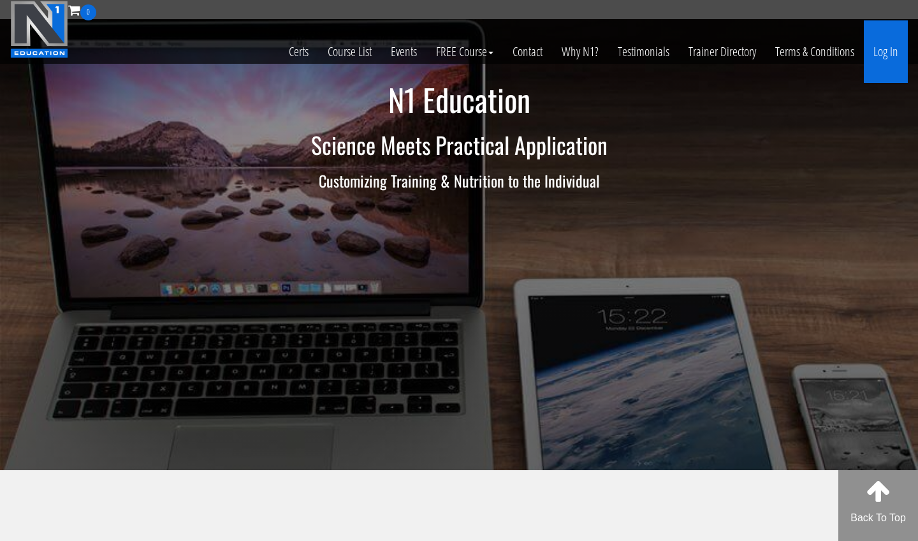
click at [871, 57] on link "Log In" at bounding box center [886, 51] width 44 height 62
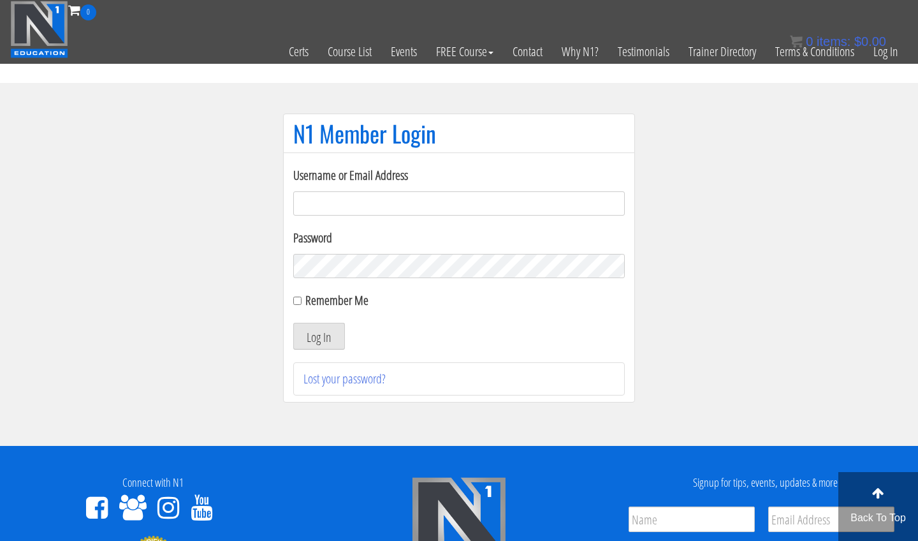
type input "m.lopez0288@gmail.com"
click at [319, 336] on button "Log In" at bounding box center [319, 336] width 52 height 27
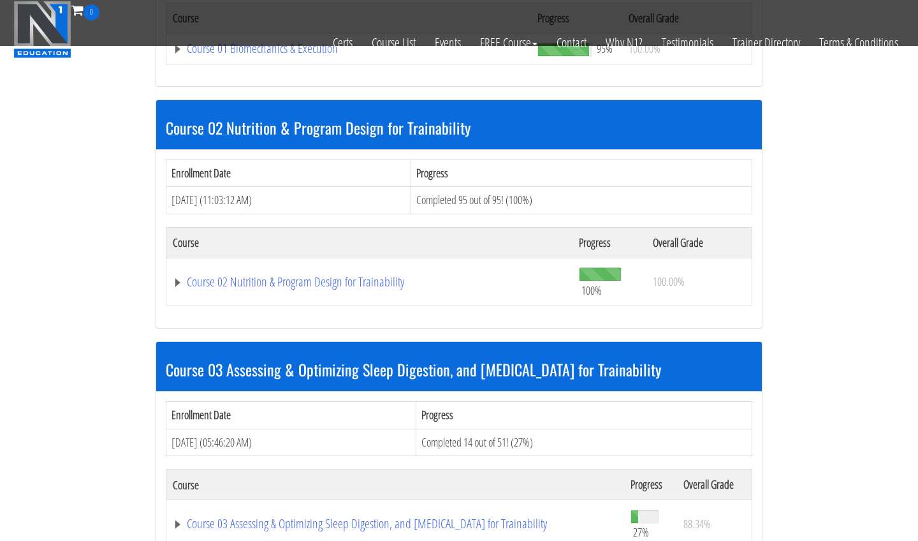
scroll to position [546, 0]
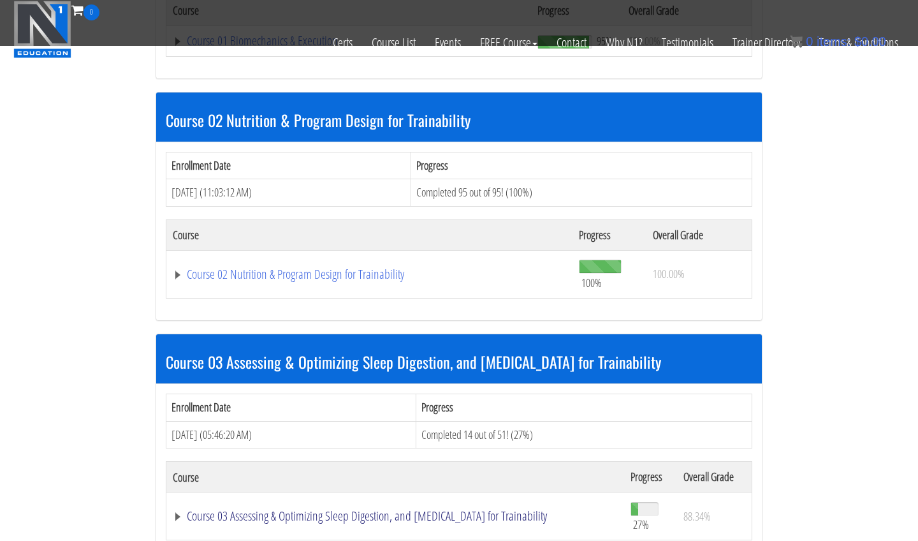
drag, startPoint x: 385, startPoint y: 72, endPoint x: 837, endPoint y: 280, distance: 497.4
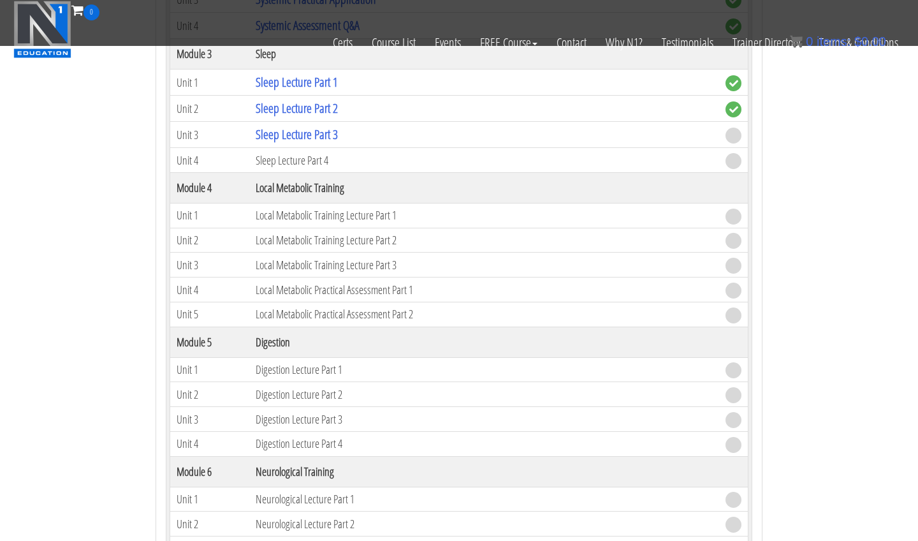
scroll to position [1393, 0]
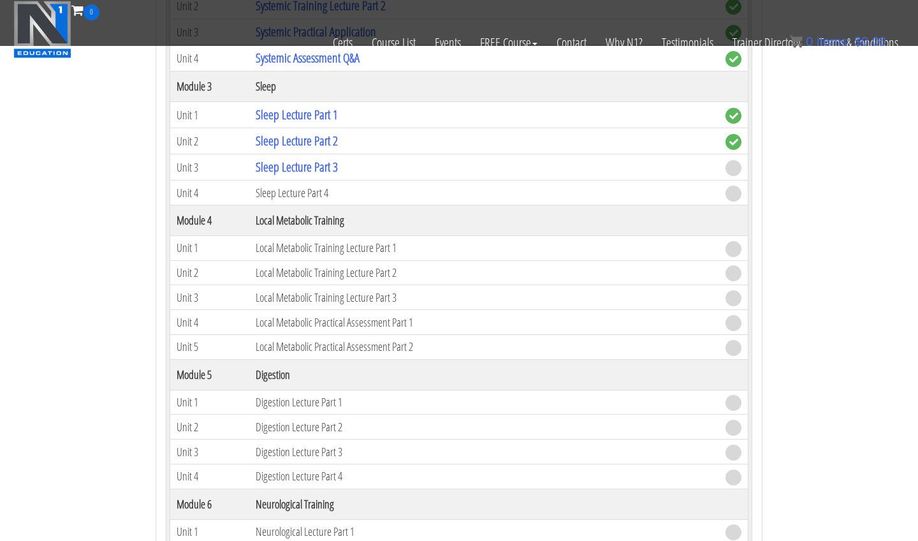
click at [330, 172] on td "Sleep Lecture Part 3" at bounding box center [484, 167] width 470 height 26
click at [330, 164] on link "Sleep Lecture Part 3" at bounding box center [297, 166] width 82 height 17
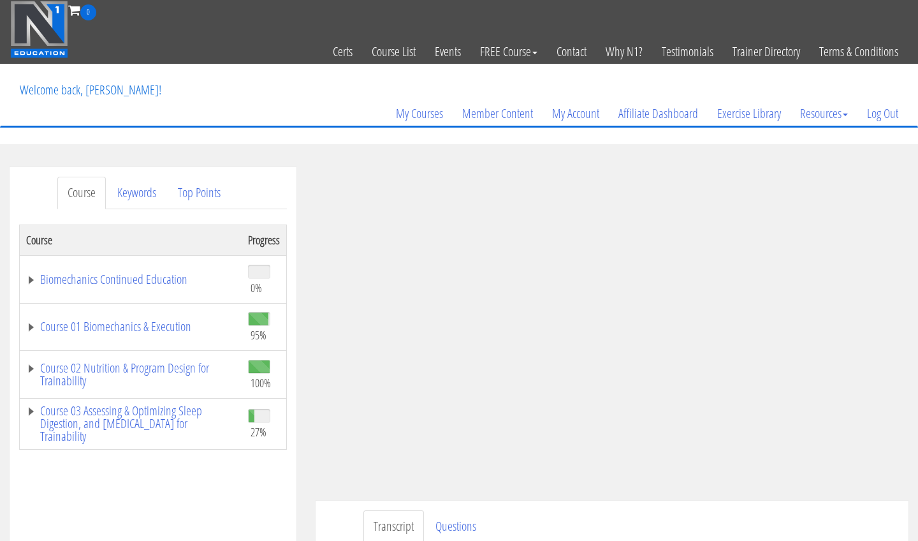
click at [32, 402] on td "Course 03 Assessing & Optimizing Sleep Digestion, and Stress Management for Tra…" at bounding box center [131, 424] width 222 height 52
click at [32, 407] on link "Course 03 Assessing & Optimizing Sleep Digestion, and Stress Management for Tra…" at bounding box center [130, 423] width 209 height 38
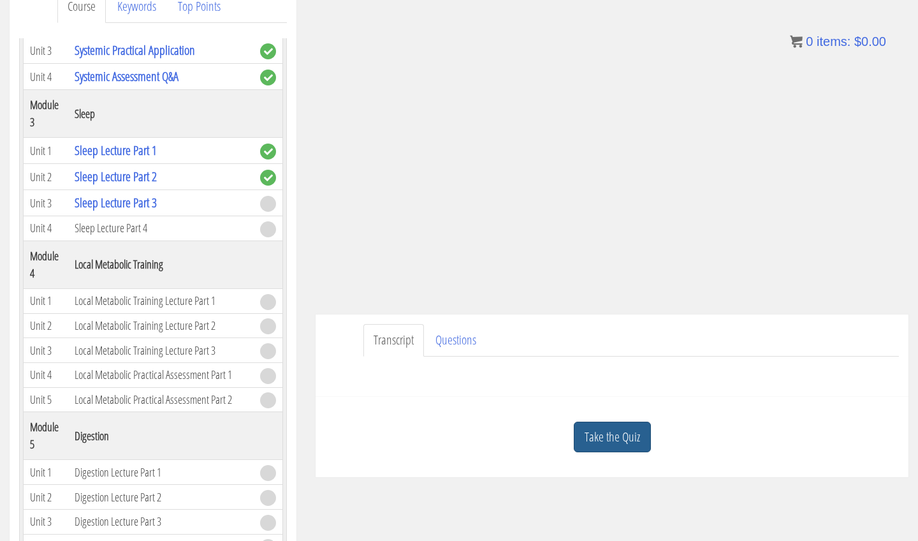
scroll to position [191, 0]
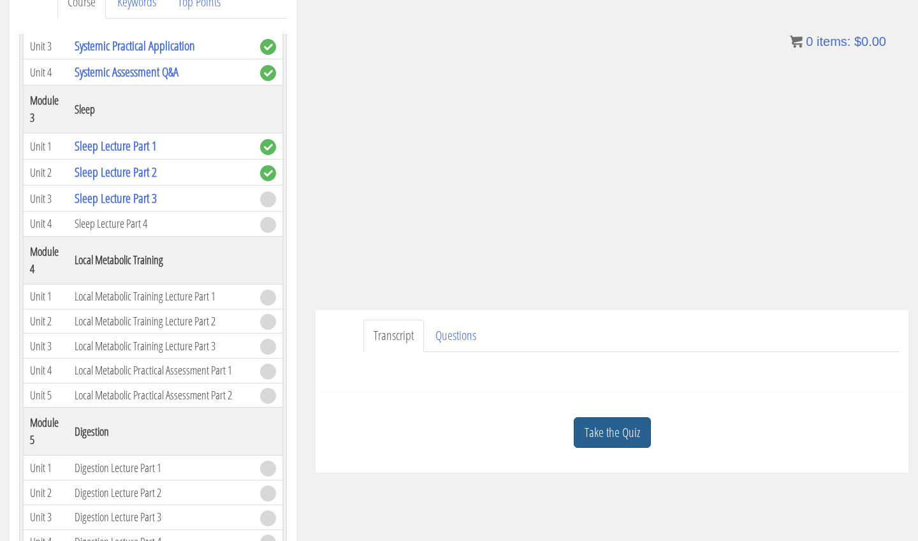
click at [621, 433] on link "Take the Quiz" at bounding box center [612, 432] width 77 height 31
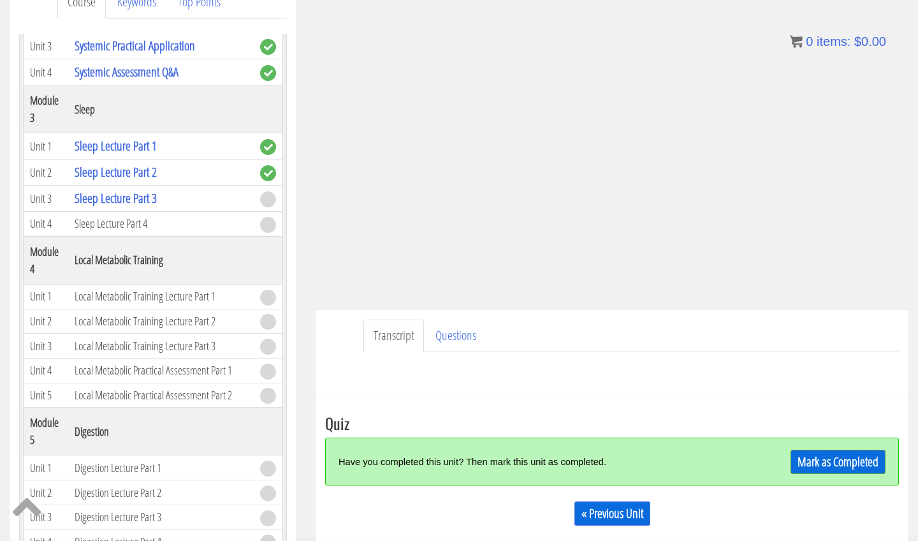
click at [846, 459] on link "Mark as Completed" at bounding box center [837, 461] width 95 height 24
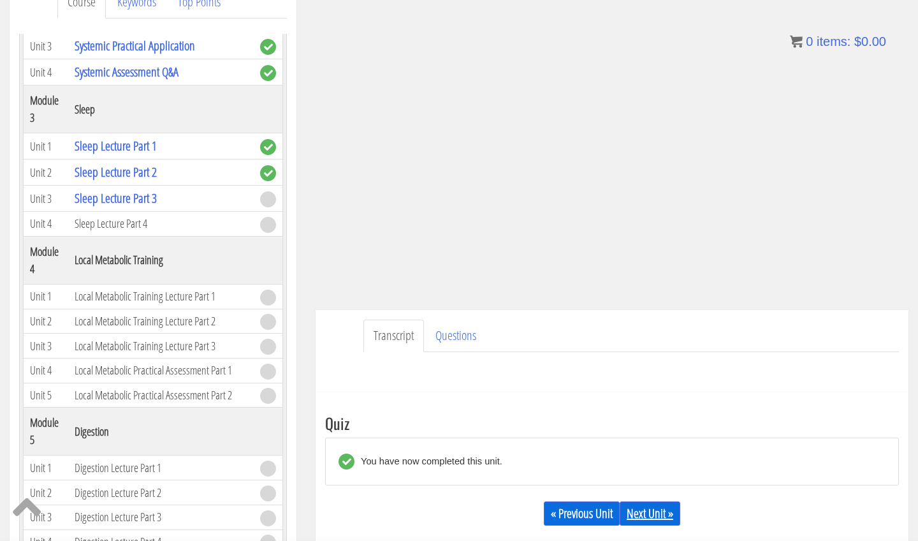
click at [644, 516] on link "Next Unit »" at bounding box center [650, 513] width 61 height 24
